Goal: Obtain resource: Download file/media

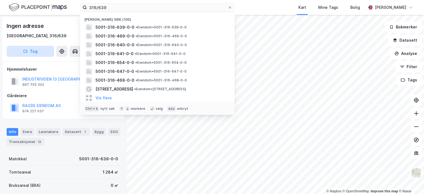
click at [49, 36] on div "316/639 Nylige søk [PHONE_NUMBER] • Eiendom • 5001-316-639-0-0 5001-316-469-0-0…" at bounding box center [212, 97] width 424 height 194
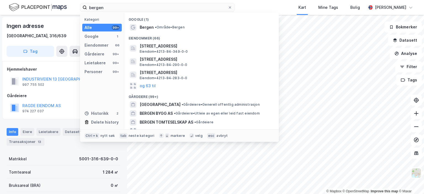
drag, startPoint x: 109, startPoint y: 8, endPoint x: 52, endPoint y: 29, distance: 60.1
click at [52, 29] on div "bergen Kategori Alle 99+ Google 1 Eiendommer 66 Gårdeiere 99+ Leietakere 99+ Pe…" at bounding box center [212, 97] width 424 height 194
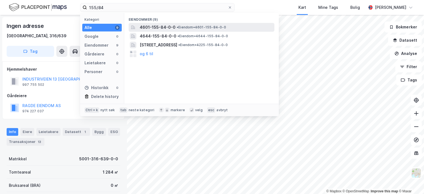
click at [187, 27] on span "• Eiendom • 4601-155-84-0-0" at bounding box center [200, 27] width 49 height 4
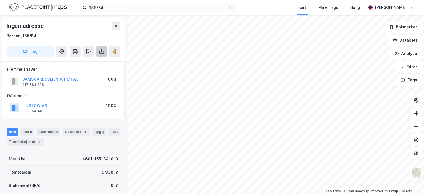
click at [103, 52] on icon at bounding box center [102, 52] width 6 height 6
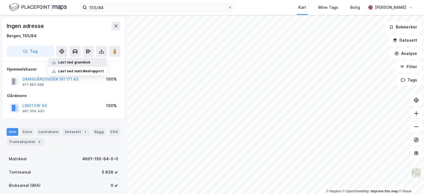
click at [84, 63] on div "Last ned grunnbok" at bounding box center [74, 62] width 32 height 4
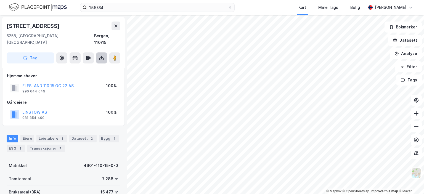
click at [99, 54] on button at bounding box center [101, 57] width 11 height 11
click at [87, 67] on div "Last ned grunnbok" at bounding box center [74, 69] width 32 height 4
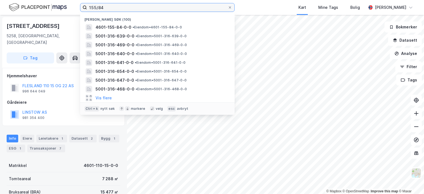
drag, startPoint x: 114, startPoint y: 6, endPoint x: 81, endPoint y: 17, distance: 34.5
click at [82, 12] on div "155/84 Nylige søk [PHONE_NUMBER] • Eiendom • 4601-155-84-0-0 5001-316-639-0-0 •…" at bounding box center [157, 7] width 154 height 9
type input "horten"
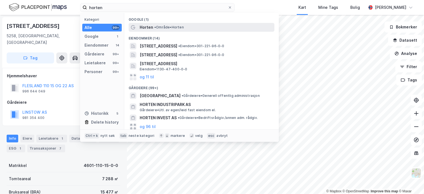
click at [152, 28] on div "Horten • Område • Horten" at bounding box center [206, 27] width 133 height 7
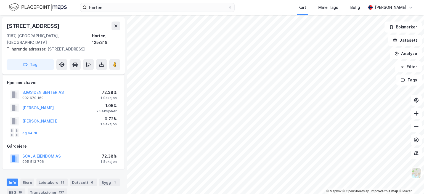
scroll to position [110, 0]
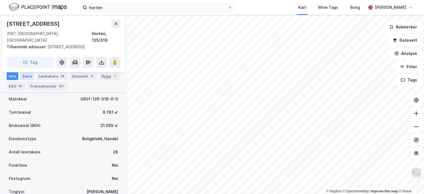
click at [28, 77] on div "Eiere" at bounding box center [27, 76] width 14 height 8
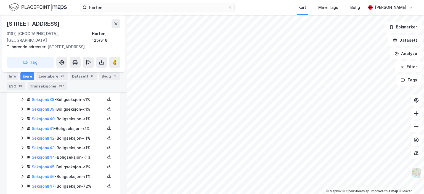
scroll to position [501, 0]
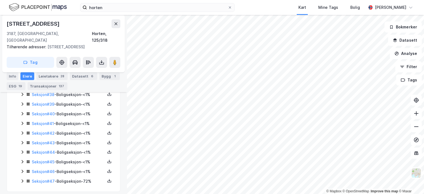
click at [23, 179] on icon at bounding box center [22, 181] width 4 height 4
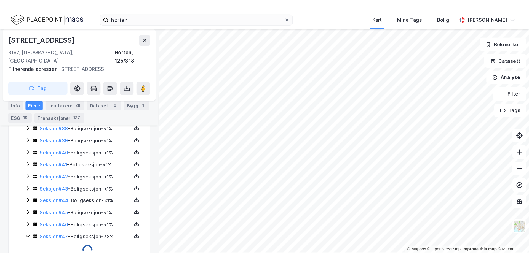
scroll to position [529, 0]
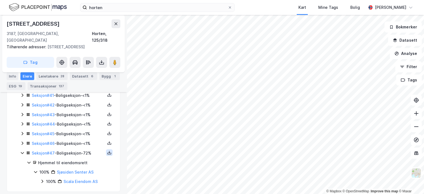
click at [107, 150] on icon at bounding box center [109, 152] width 4 height 4
click at [83, 132] on div "Grunnbok" at bounding box center [79, 135] width 49 height 13
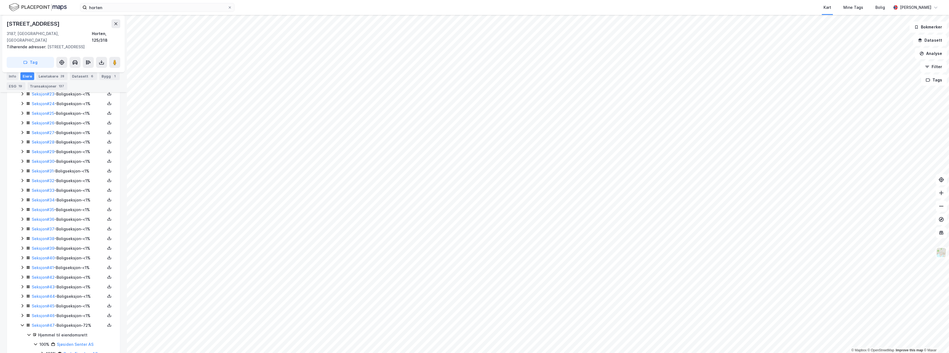
scroll to position [368, 0]
click at [107, 194] on icon at bounding box center [109, 313] width 4 height 4
drag, startPoint x: 75, startPoint y: 291, endPoint x: 98, endPoint y: 288, distance: 22.7
click at [75, 194] on div "Grunnbok" at bounding box center [76, 297] width 18 height 7
